Goal: Information Seeking & Learning: Learn about a topic

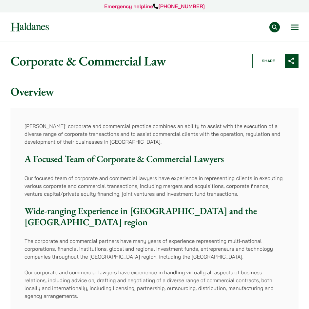
click at [292, 28] on button "Open menu" at bounding box center [294, 27] width 8 height 5
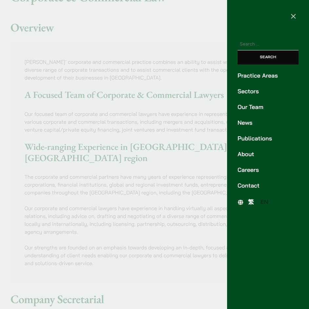
scroll to position [65, 0]
click at [247, 168] on link "Careers" at bounding box center [267, 170] width 61 height 9
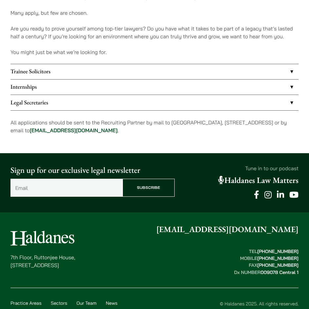
scroll to position [499, 0]
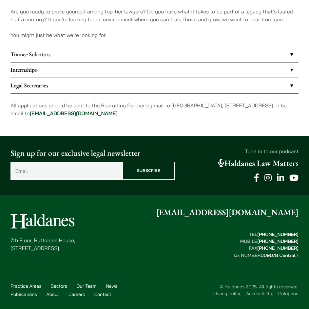
click at [124, 71] on link "Internships" at bounding box center [154, 69] width 288 height 15
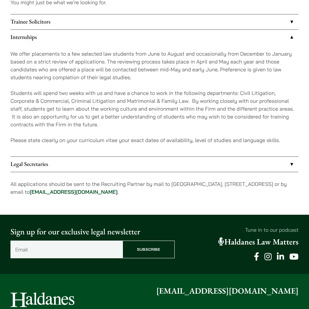
scroll to position [564, 0]
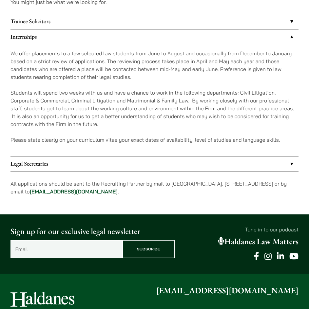
scroll to position [499, 0]
